Goal: Information Seeking & Learning: Find specific page/section

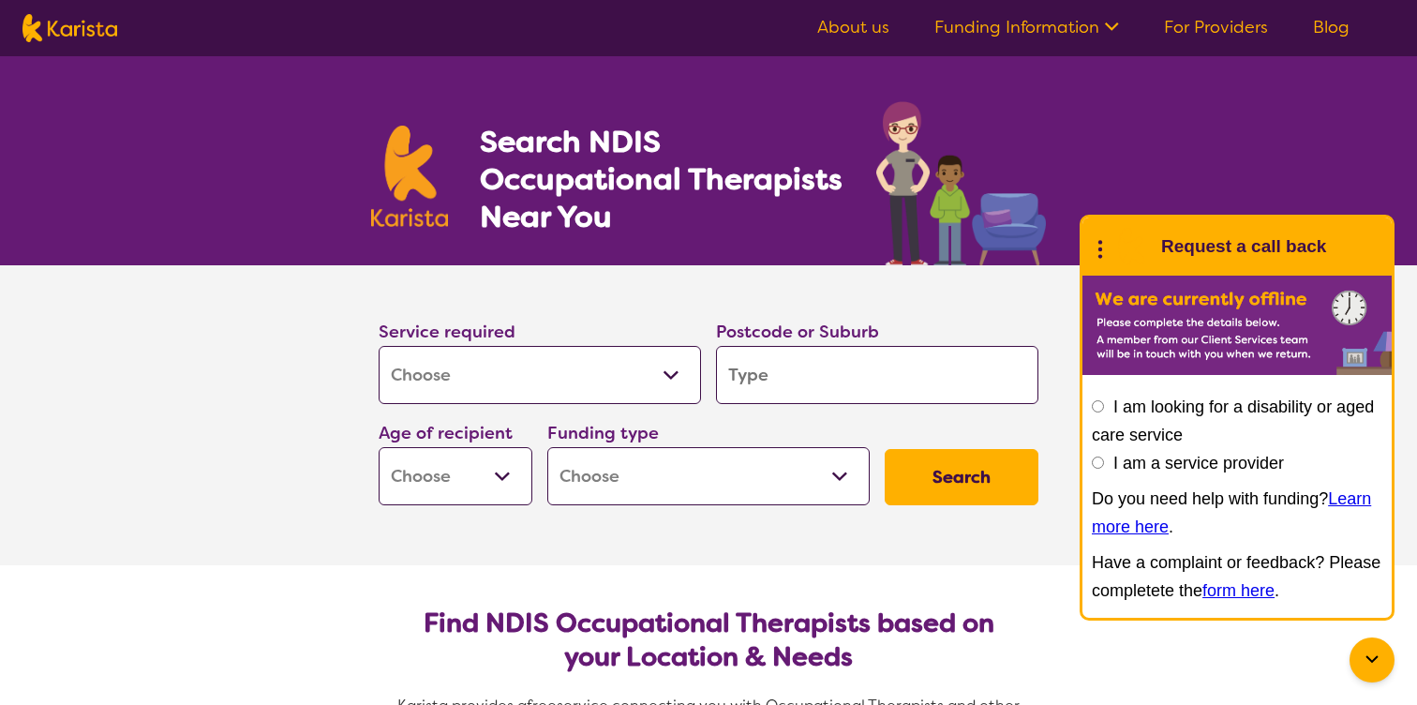
select select "[MEDICAL_DATA]"
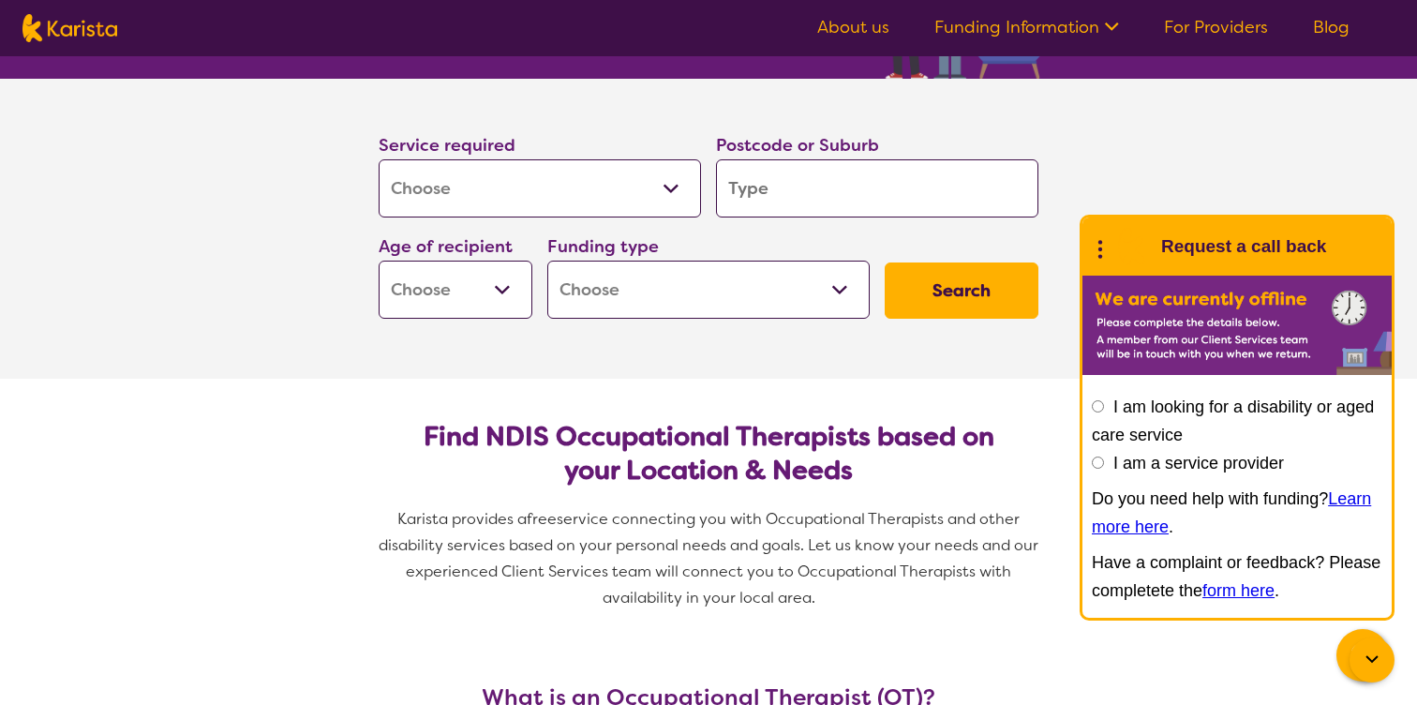
scroll to position [143, 0]
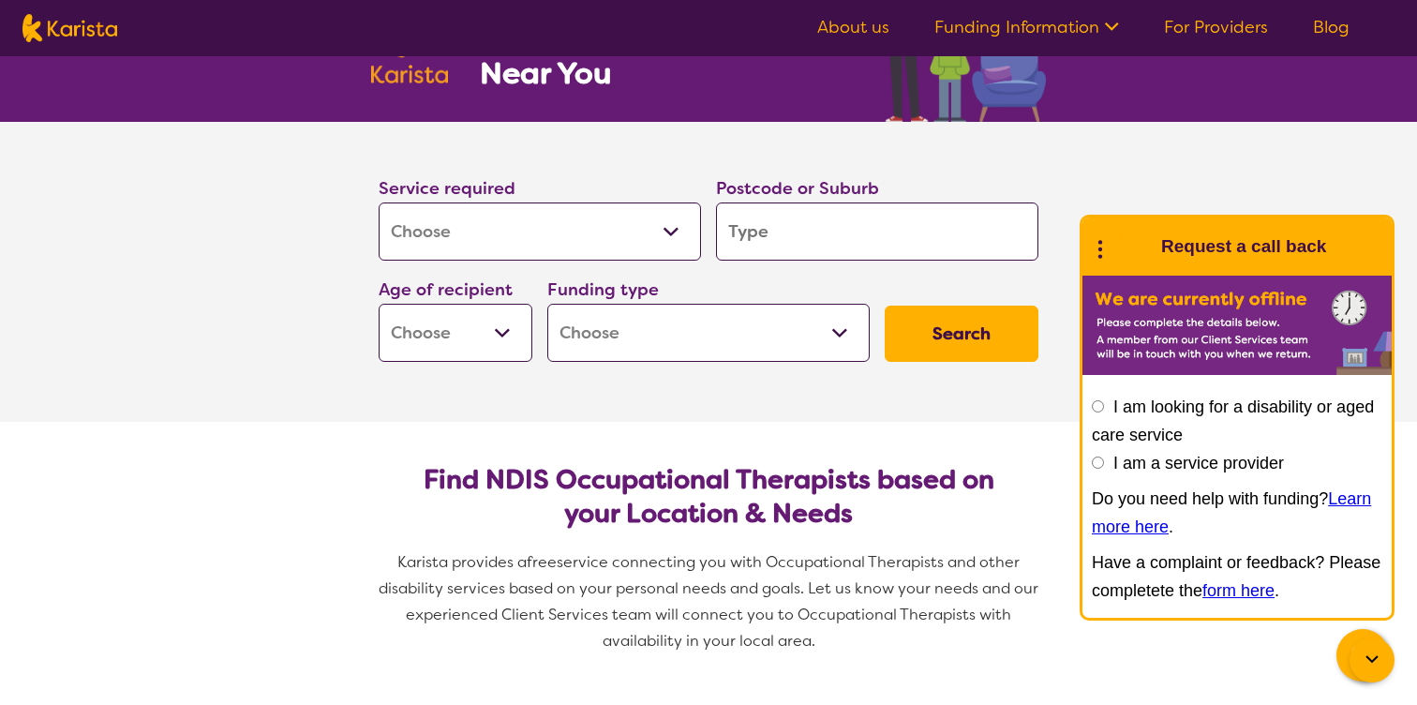
click at [820, 230] on input "search" at bounding box center [877, 231] width 322 height 58
type input "p"
type input "b"
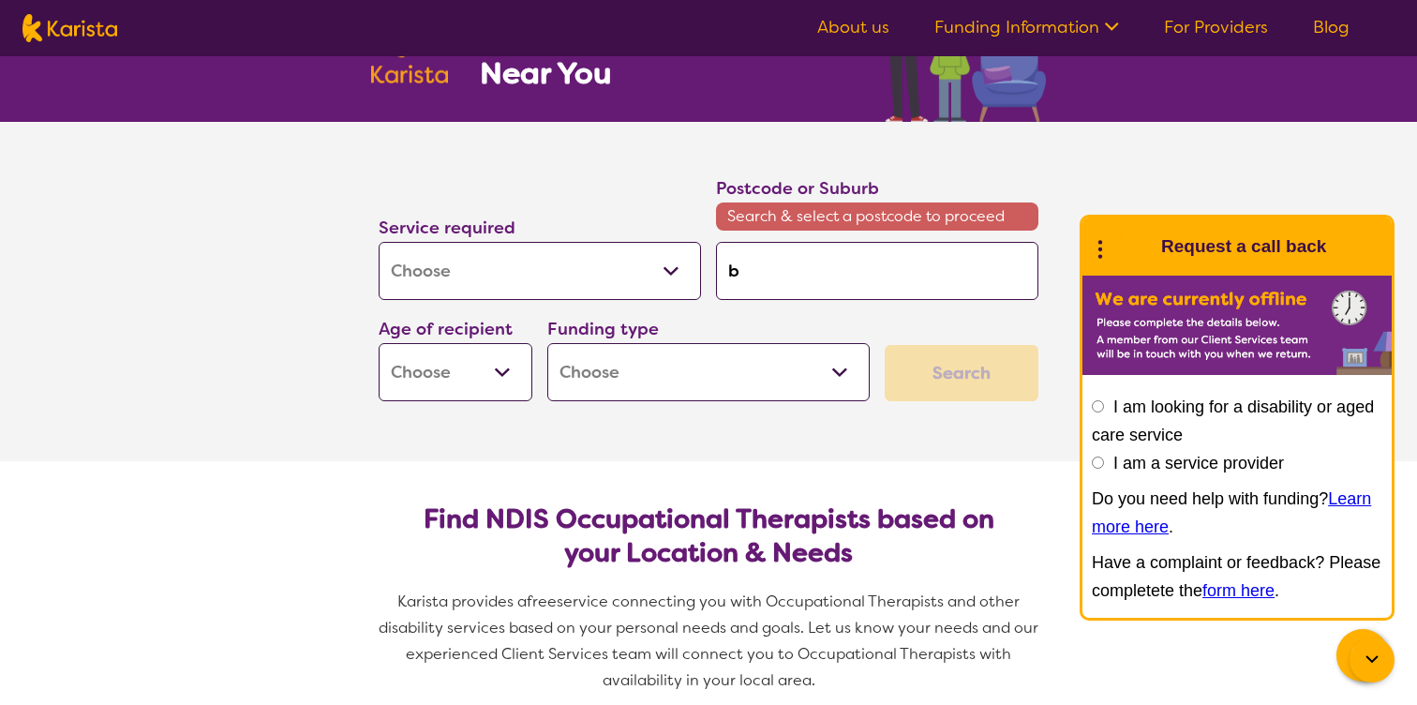
type input "ba"
type input "[MEDICAL_DATA]"
type input "ba"
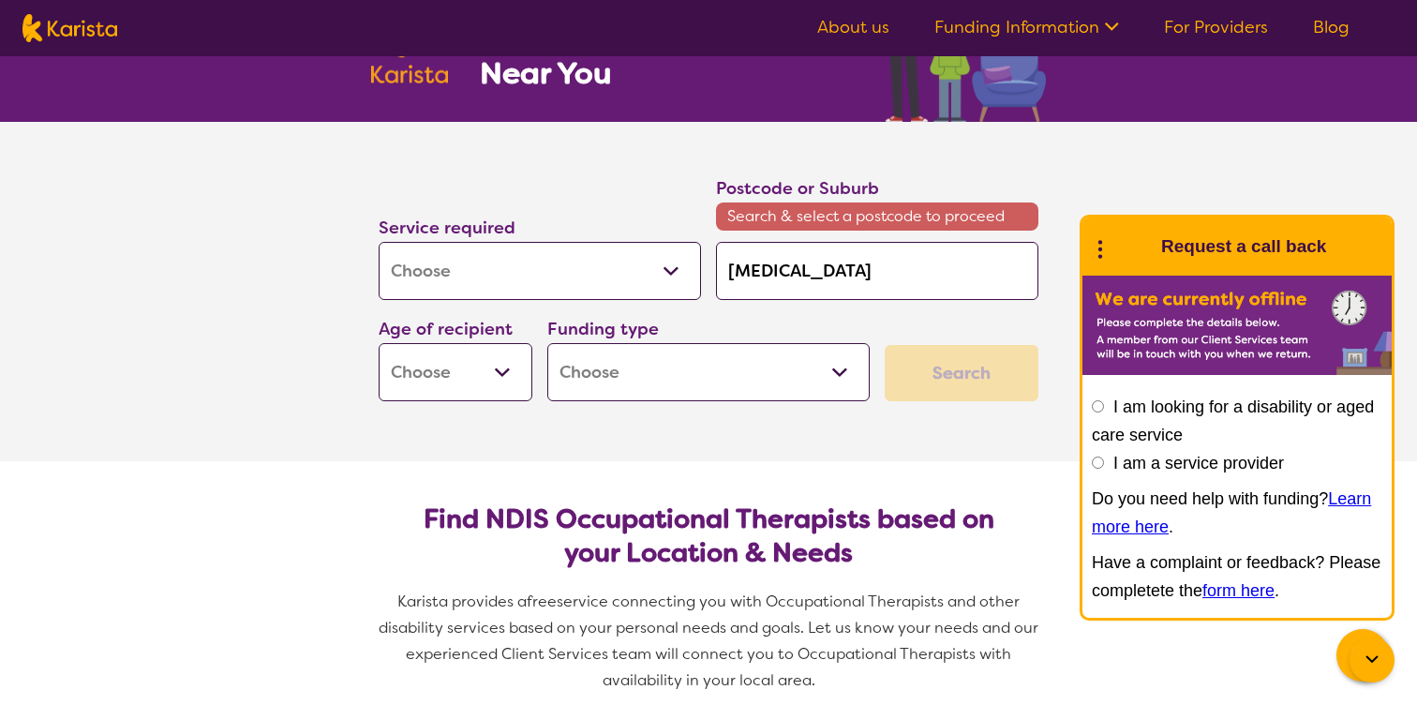
type input "ba"
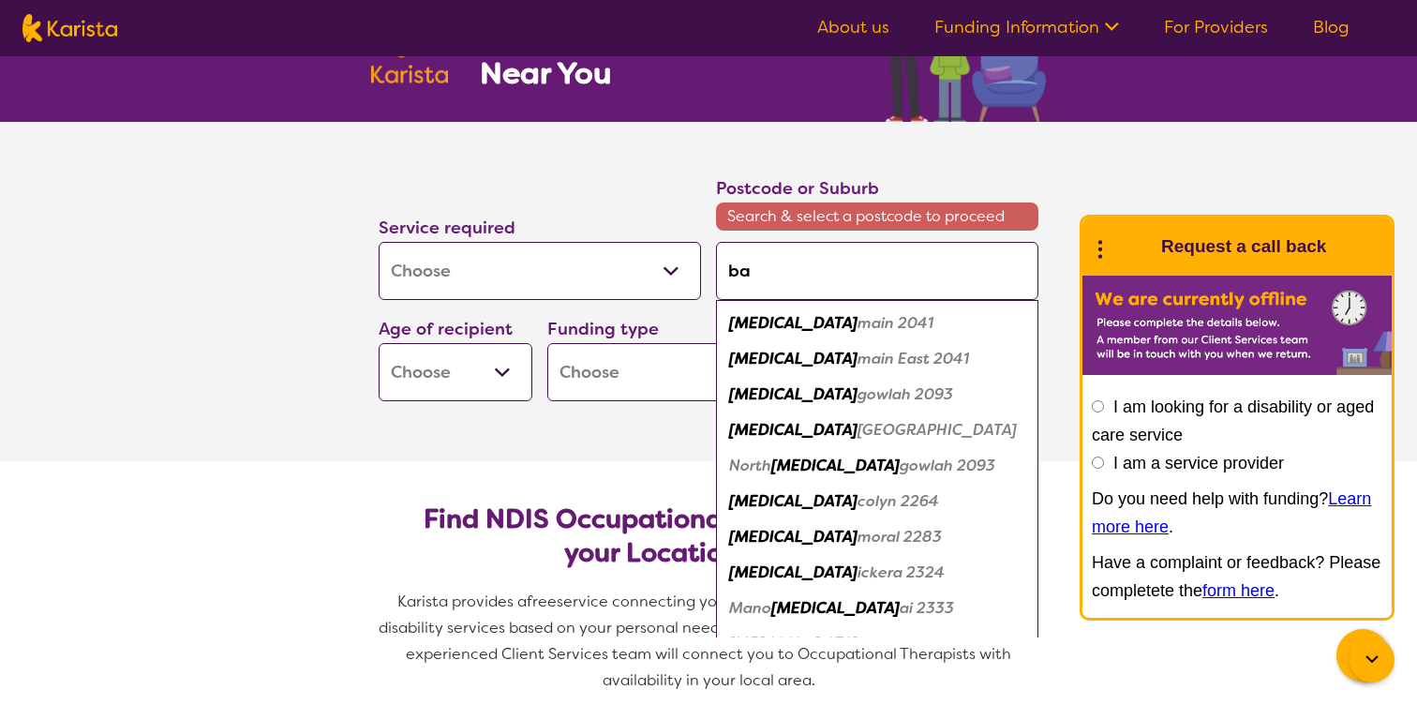
type input "b"
type input "bl"
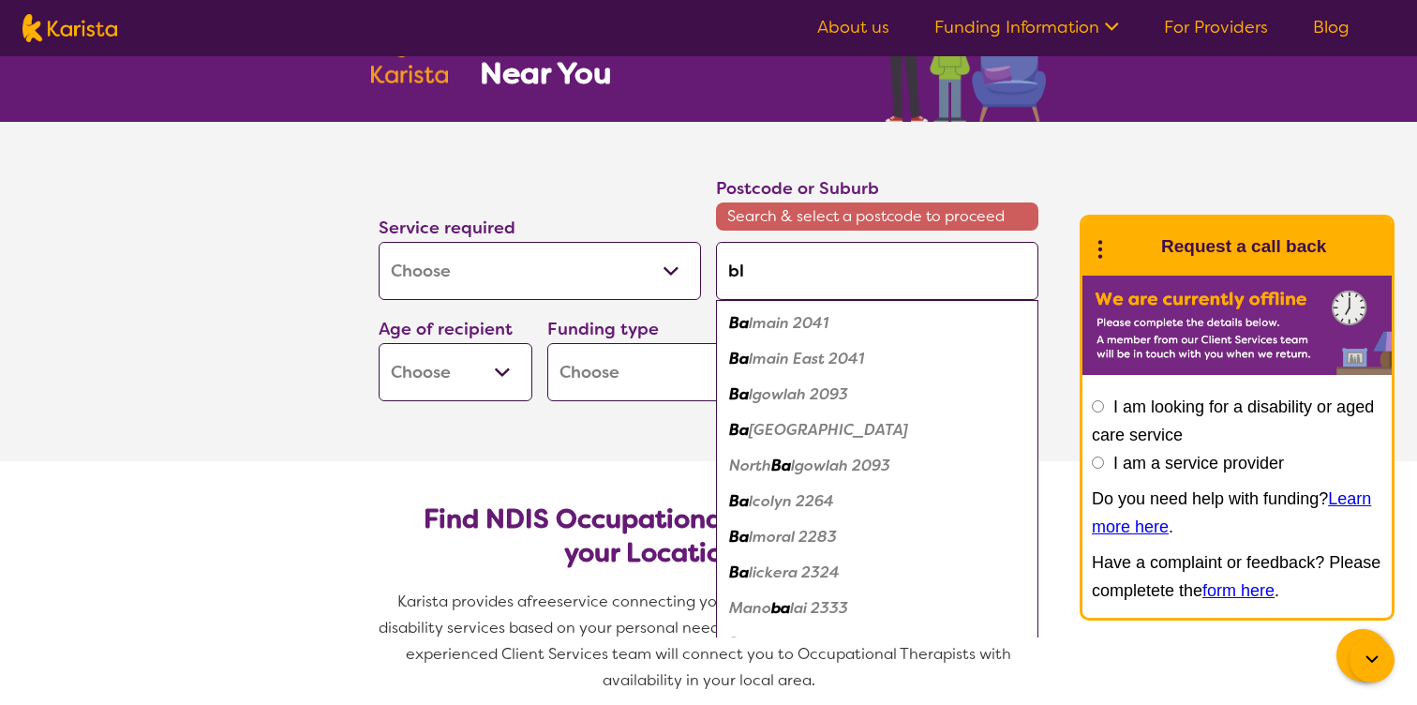
type input "bla"
type input "blac"
type input "black"
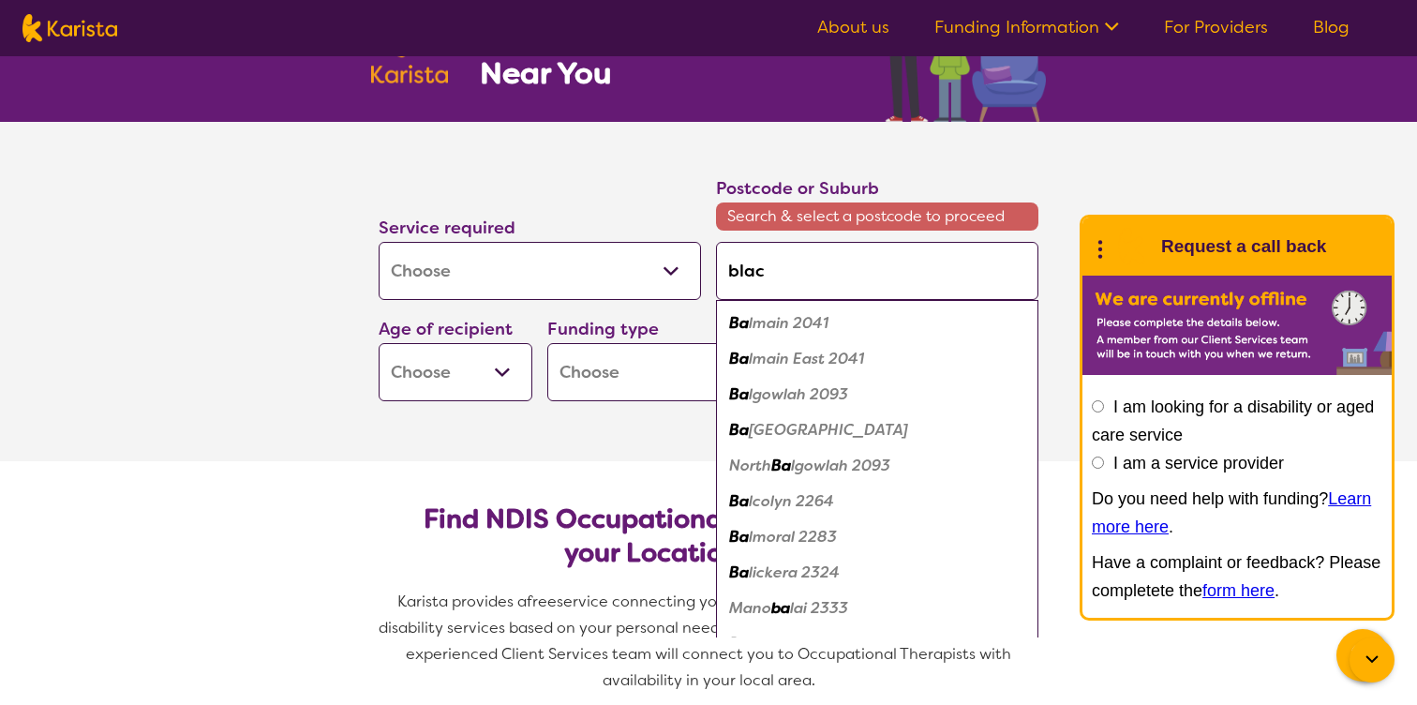
type input "black"
type input "blackt"
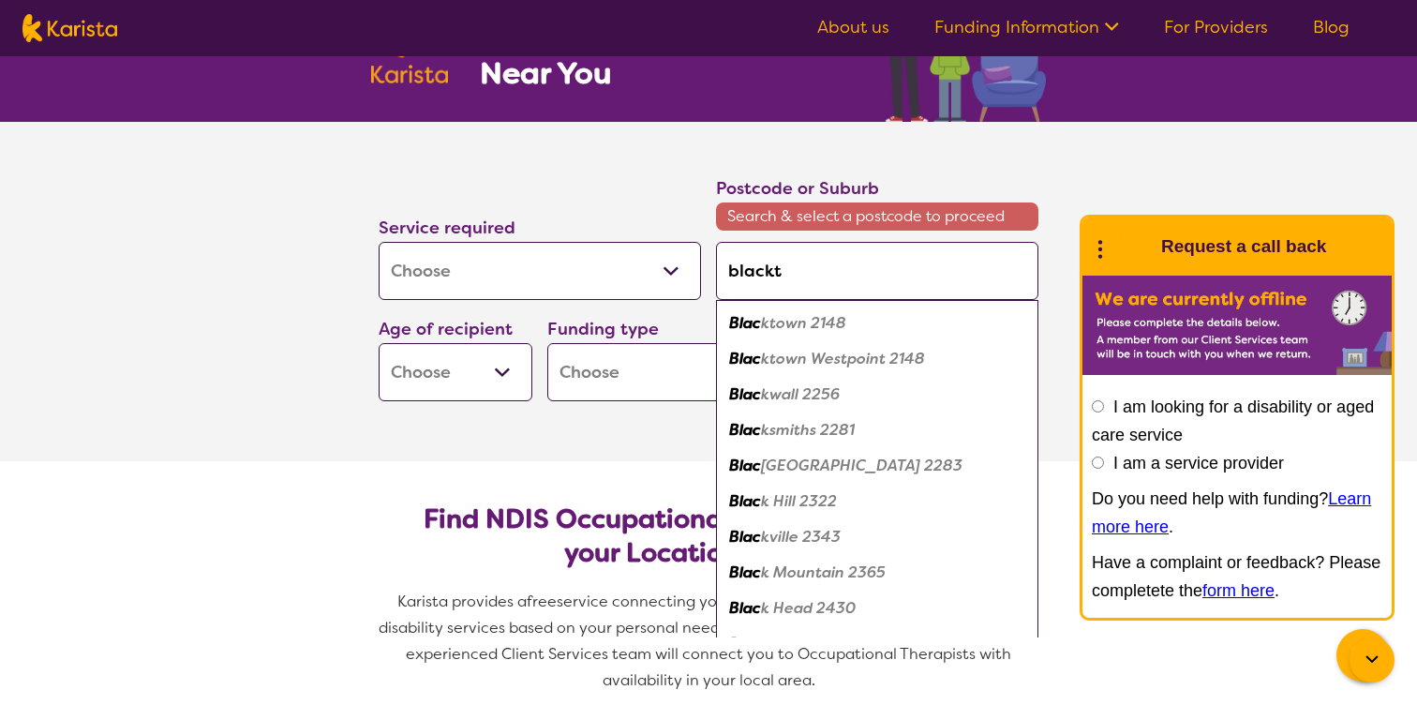
type input "blackto"
type input "blacktow"
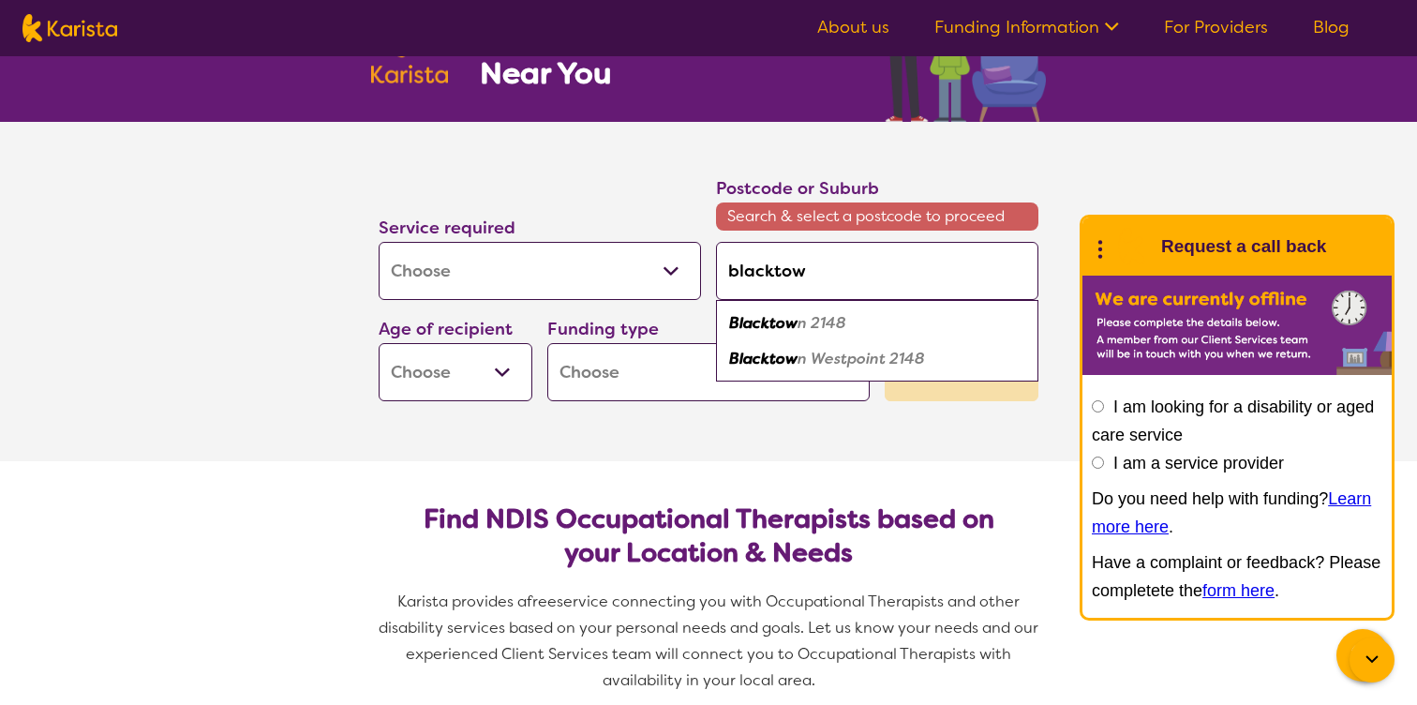
click at [877, 335] on div "Blacktow n 2148" at bounding box center [877, 323] width 304 height 36
type input "2148"
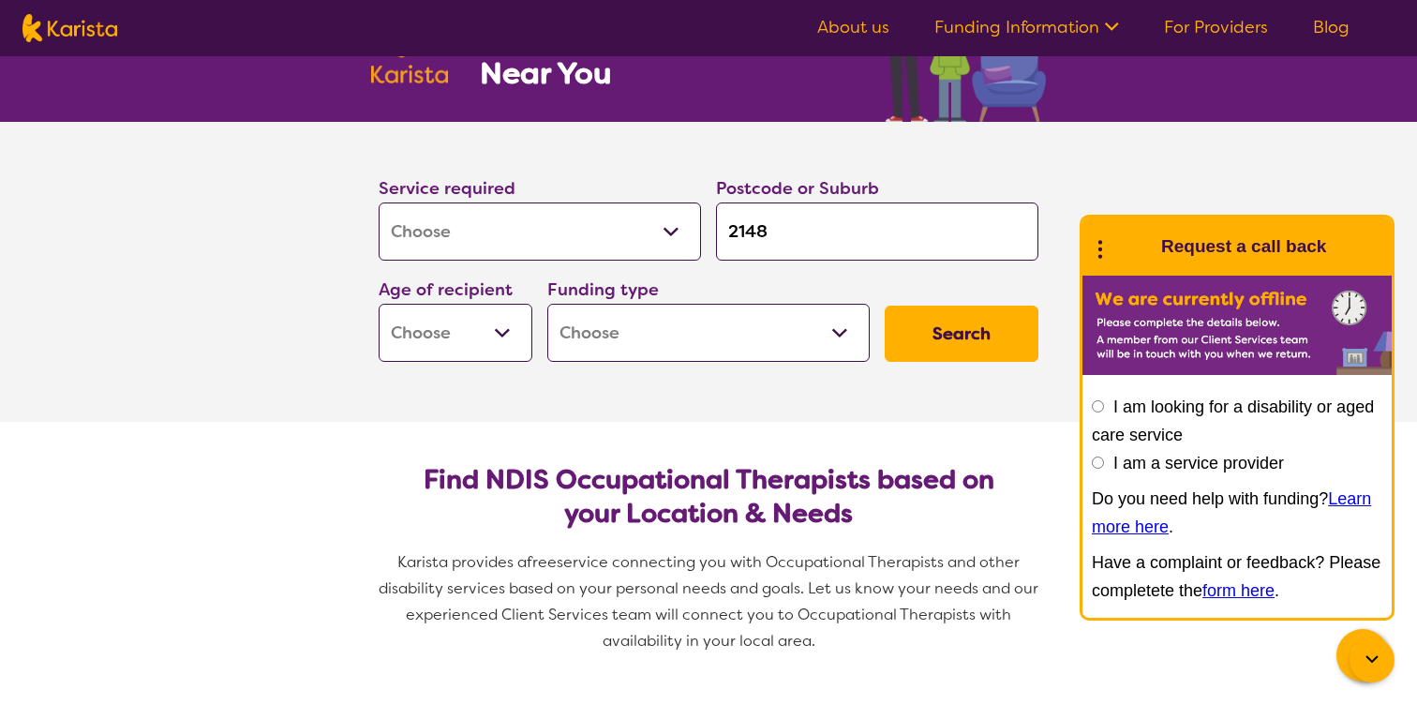
click at [478, 346] on select "Early Childhood - 0 to 9 Child - 10 to 11 Adolescent - 12 to 17 Adult - 18 to 6…" at bounding box center [456, 333] width 154 height 58
select select "CH"
click at [379, 304] on select "Early Childhood - 0 to 9 Child - 10 to 11 Adolescent - 12 to 17 Adult - 18 to 6…" at bounding box center [456, 333] width 154 height 58
select select "CH"
click at [657, 350] on select "Home Care Package (HCP) National Disability Insurance Scheme (NDIS) I don't know" at bounding box center [708, 333] width 322 height 58
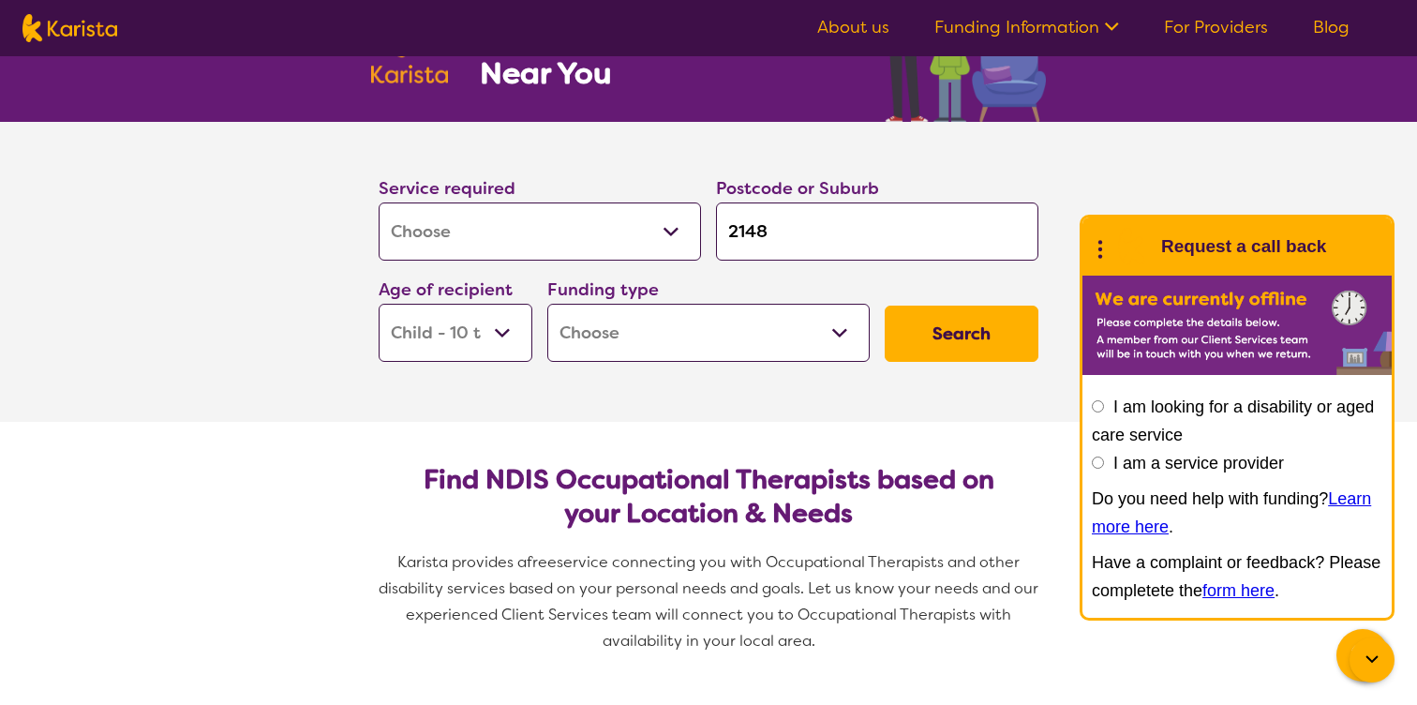
select select "NDIS"
click at [547, 304] on select "Home Care Package (HCP) National Disability Insurance Scheme (NDIS) I don't know" at bounding box center [708, 333] width 322 height 58
select select "NDIS"
click at [957, 339] on button "Search" at bounding box center [961, 333] width 154 height 56
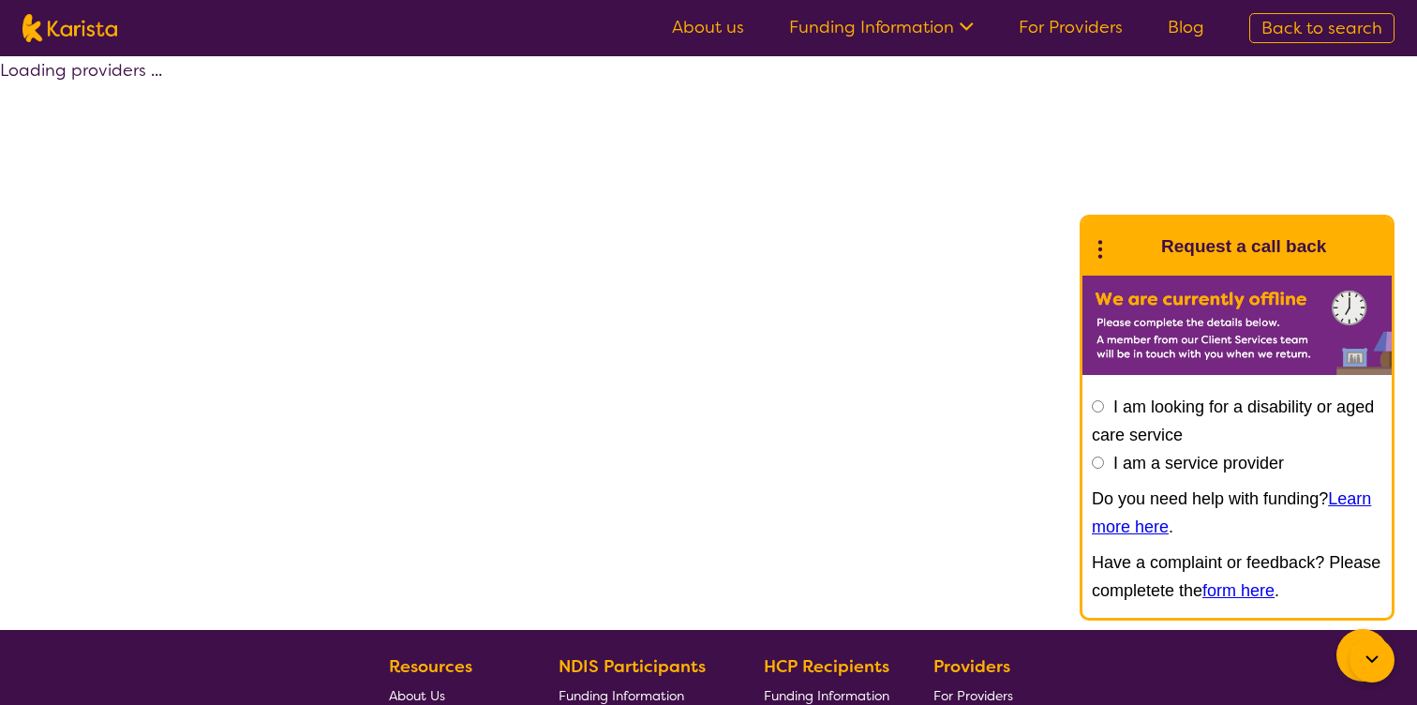
select select "by_score"
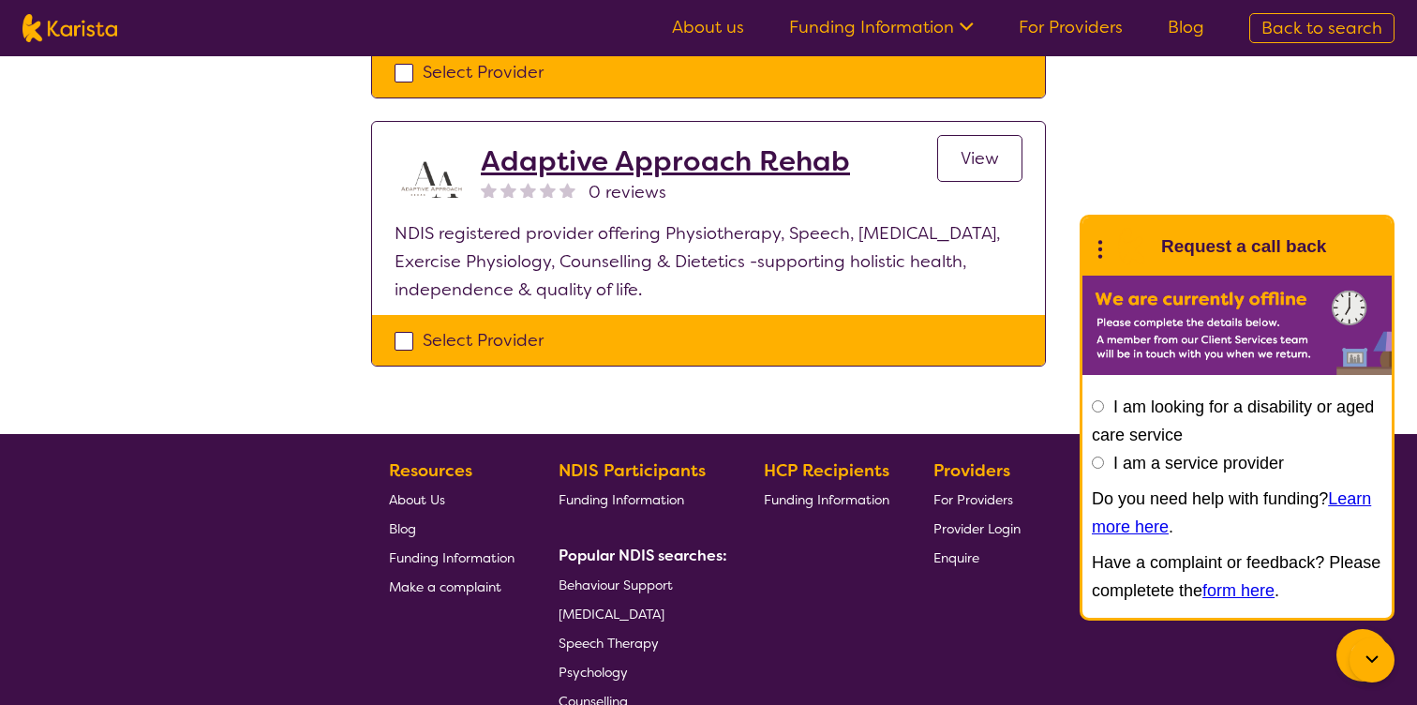
scroll to position [2549, 0]
